Goal: Transaction & Acquisition: Download file/media

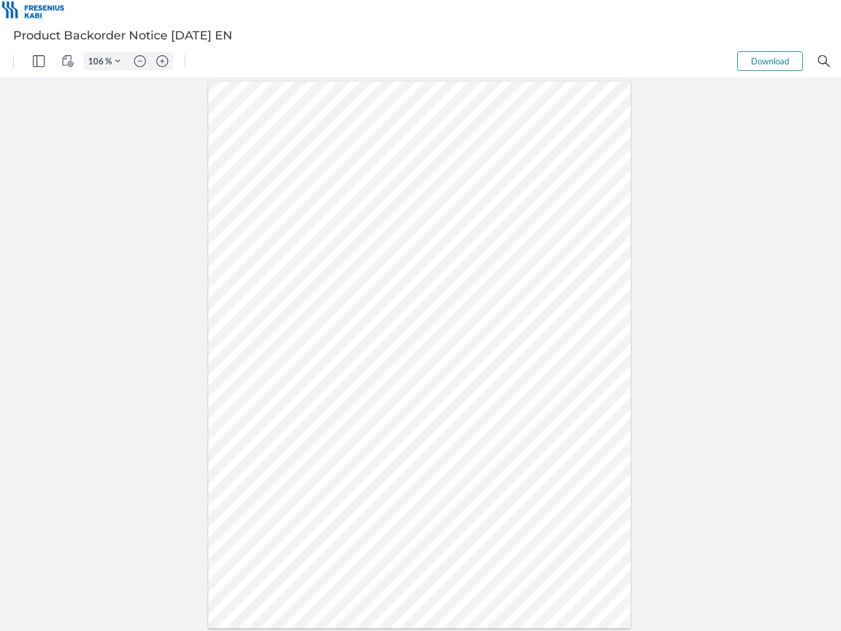
click at [39, 61] on img "Panel" at bounding box center [39, 61] width 12 height 12
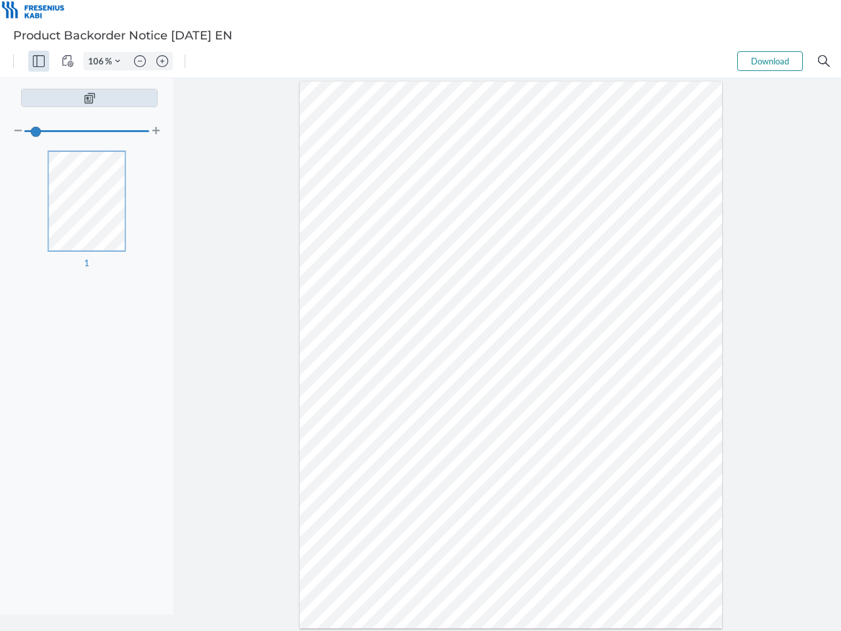
click at [68, 61] on img "View Controls" at bounding box center [68, 61] width 12 height 12
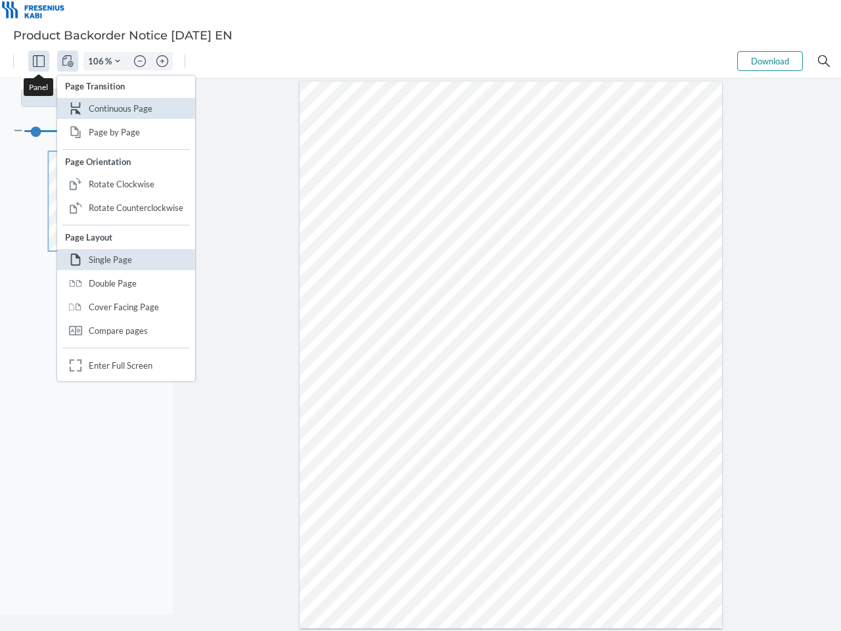
click at [98, 61] on input "106" at bounding box center [94, 61] width 21 height 12
click at [118, 61] on img "Zoom Controls" at bounding box center [117, 60] width 5 height 5
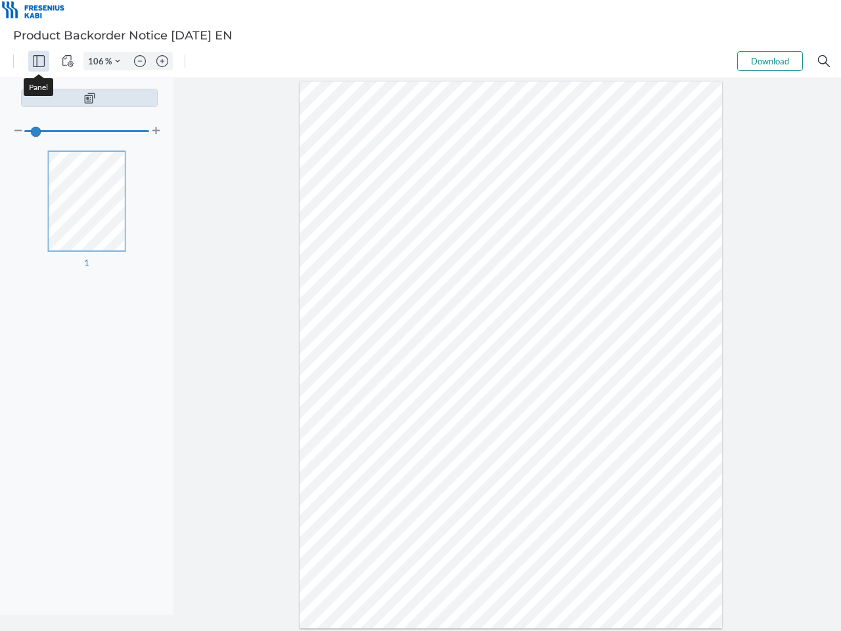
click at [140, 61] on img "Zoom out" at bounding box center [140, 61] width 12 height 12
click at [162, 61] on img "Zoom in" at bounding box center [162, 61] width 12 height 12
type input "106"
click at [770, 61] on button "Download" at bounding box center [770, 61] width 66 height 20
click at [824, 61] on img "Search" at bounding box center [824, 61] width 12 height 12
